Goal: Browse casually

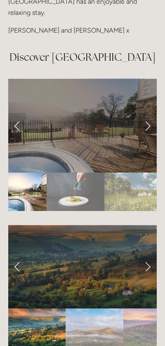
scroll to position [1947, 0]
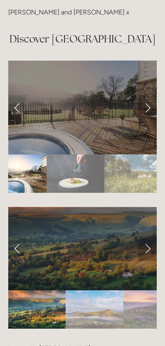
click at [143, 236] on link "Next Slide" at bounding box center [148, 248] width 18 height 25
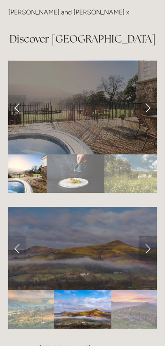
click at [148, 236] on link "Next Slide" at bounding box center [148, 248] width 18 height 25
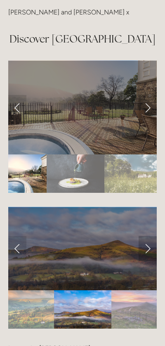
click at [147, 236] on link "Next Slide" at bounding box center [148, 248] width 18 height 25
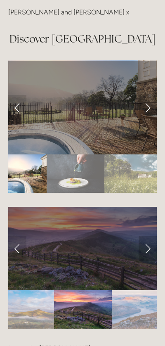
click at [147, 236] on link "Next Slide" at bounding box center [148, 248] width 18 height 25
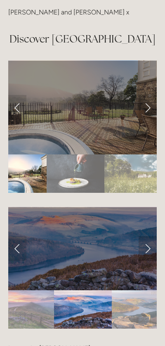
click at [147, 236] on link "Next Slide" at bounding box center [148, 248] width 18 height 25
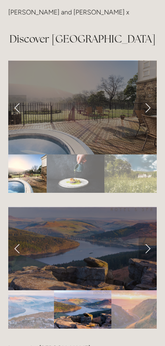
click at [147, 236] on link "Next Slide" at bounding box center [148, 248] width 18 height 25
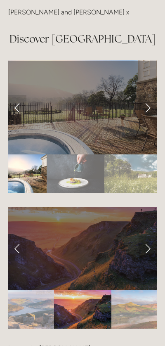
click at [147, 236] on link "Next Slide" at bounding box center [148, 248] width 18 height 25
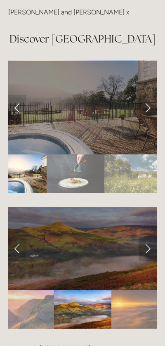
click at [149, 236] on link "Next Slide" at bounding box center [148, 248] width 18 height 25
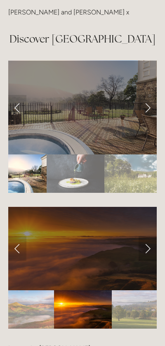
click at [150, 236] on link "Next Slide" at bounding box center [148, 248] width 18 height 25
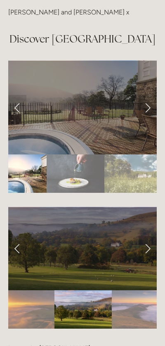
click at [150, 236] on link "Next Slide" at bounding box center [148, 248] width 18 height 25
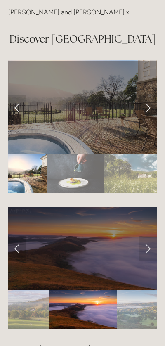
click at [26, 236] on link "Previous Slide" at bounding box center [17, 248] width 18 height 25
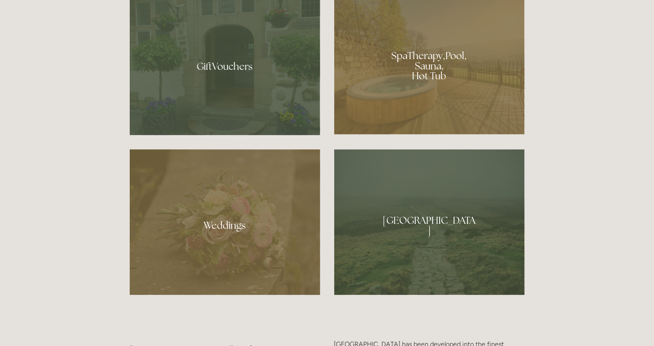
scroll to position [0, 0]
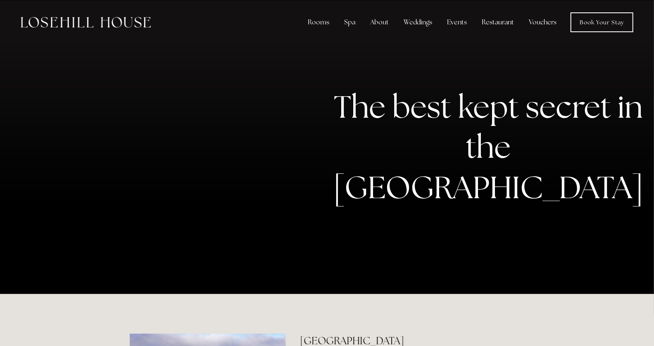
drag, startPoint x: 271, startPoint y: 189, endPoint x: 1, endPoint y: 184, distance: 269.9
click at [11, 182] on div at bounding box center [327, 147] width 654 height 294
drag, startPoint x: 94, startPoint y: 188, endPoint x: 363, endPoint y: 189, distance: 269.1
click at [340, 189] on div "The best kept secret in the [GEOGRAPHIC_DATA]" at bounding box center [327, 147] width 654 height 294
drag, startPoint x: 538, startPoint y: 176, endPoint x: 90, endPoint y: 177, distance: 448.0
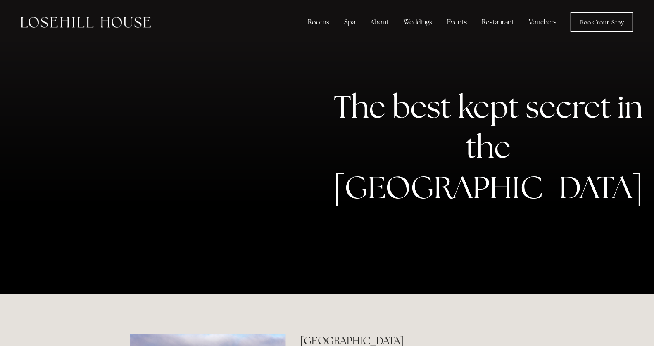
click at [106, 175] on div "The best kept secret in the [GEOGRAPHIC_DATA]" at bounding box center [327, 147] width 654 height 294
